Goal: Find specific page/section

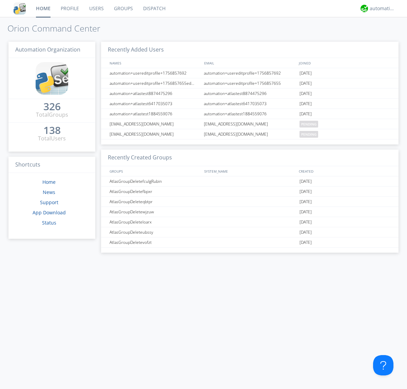
click at [123, 8] on link "Groups" at bounding box center [123, 8] width 29 height 17
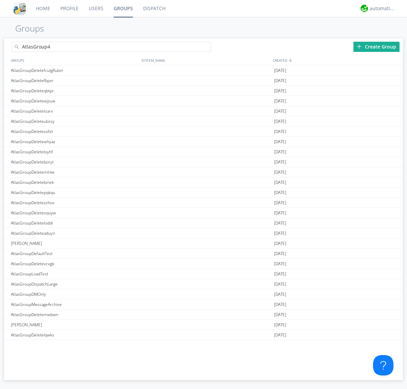
type input "AtlasGroup4"
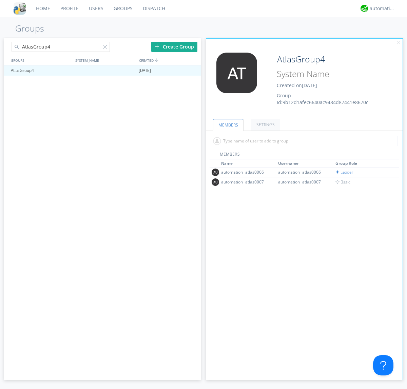
click at [264, 124] on link "SETTINGS" at bounding box center [265, 125] width 29 height 12
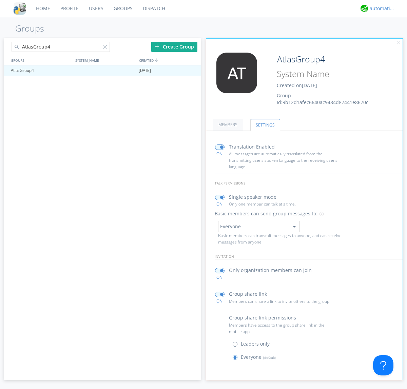
click at [380, 8] on div "automation+atlas" at bounding box center [382, 8] width 25 height 7
